Goal: Task Accomplishment & Management: Use online tool/utility

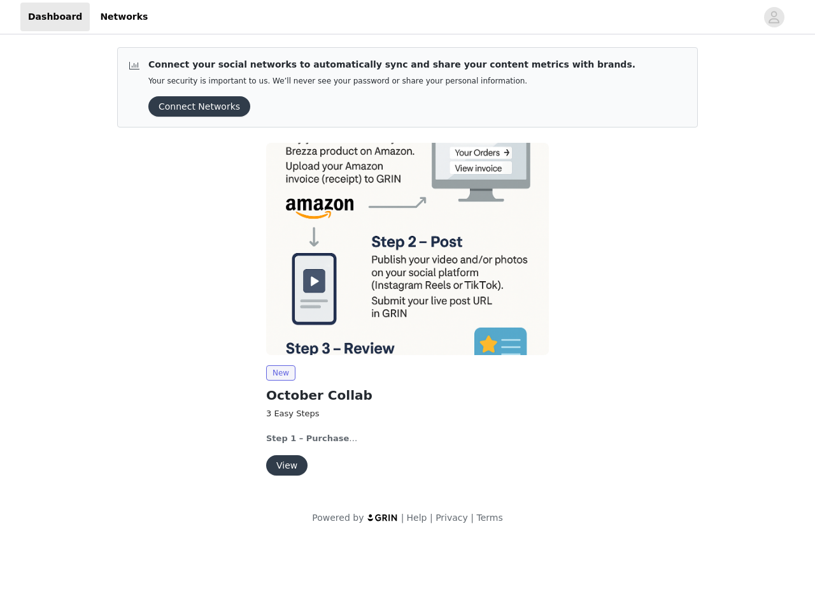
click at [408, 269] on img at bounding box center [407, 249] width 283 height 212
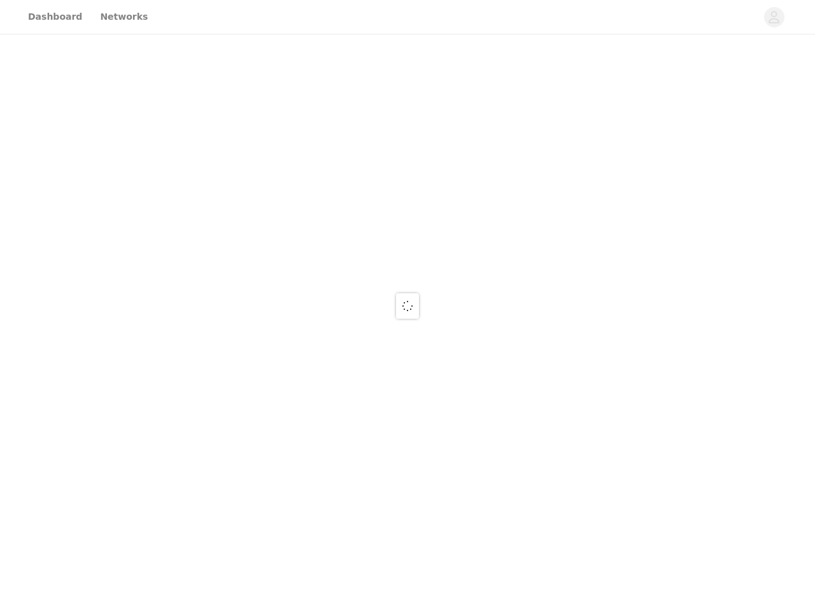
click at [775, 17] on div at bounding box center [407, 306] width 815 height 612
click at [195, 106] on div at bounding box center [407, 306] width 815 height 612
click at [408, 248] on div at bounding box center [407, 306] width 815 height 612
click at [280, 373] on div at bounding box center [407, 306] width 815 height 612
click at [286, 465] on div at bounding box center [407, 306] width 815 height 612
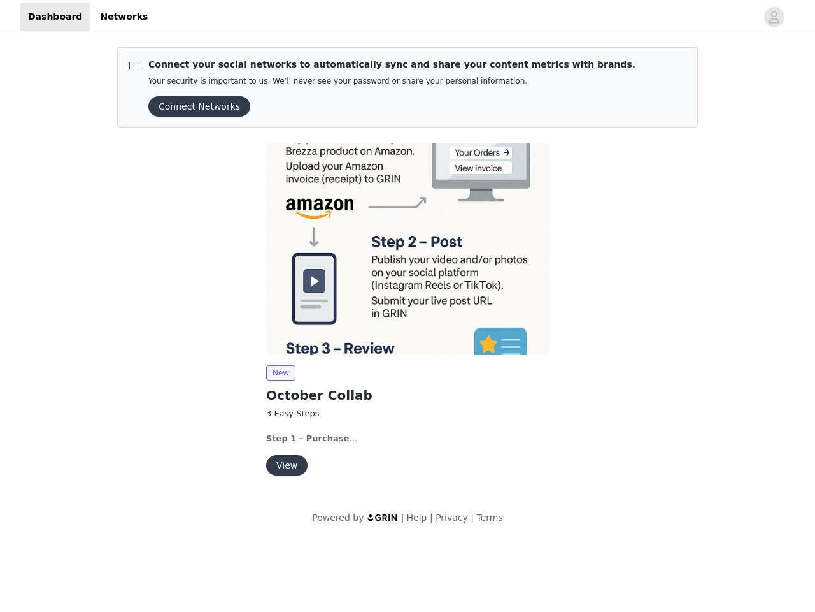
click at [408, 269] on img at bounding box center [407, 249] width 283 height 212
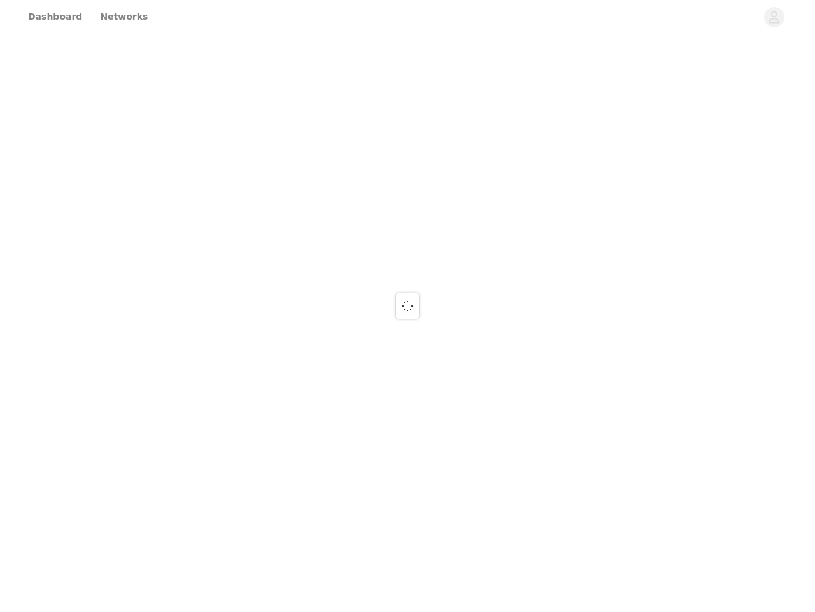
click at [775, 17] on div at bounding box center [407, 306] width 815 height 612
click at [195, 106] on div at bounding box center [407, 306] width 815 height 612
click at [408, 248] on div at bounding box center [407, 306] width 815 height 612
click at [280, 373] on div at bounding box center [407, 306] width 815 height 612
click at [286, 465] on div at bounding box center [407, 306] width 815 height 612
